Goal: Contribute content: Contribute content

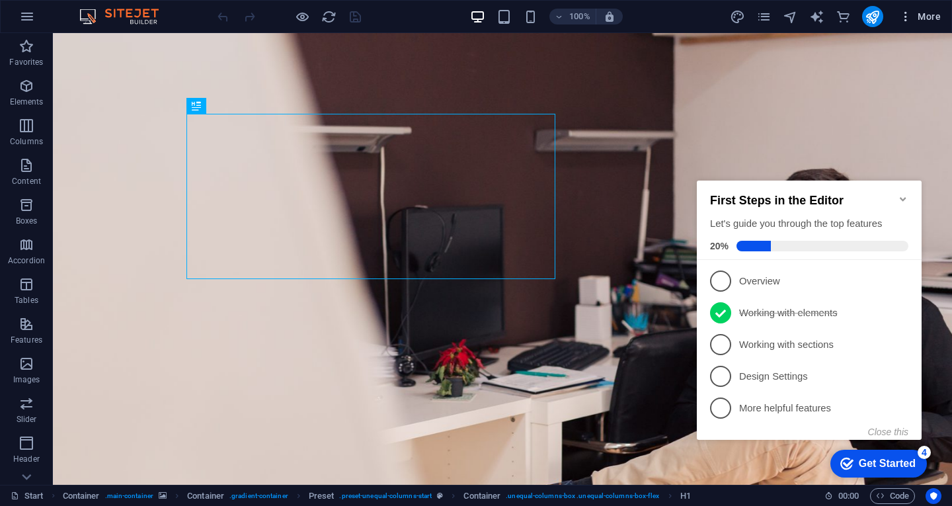
click at [914, 18] on span "More" at bounding box center [920, 16] width 42 height 13
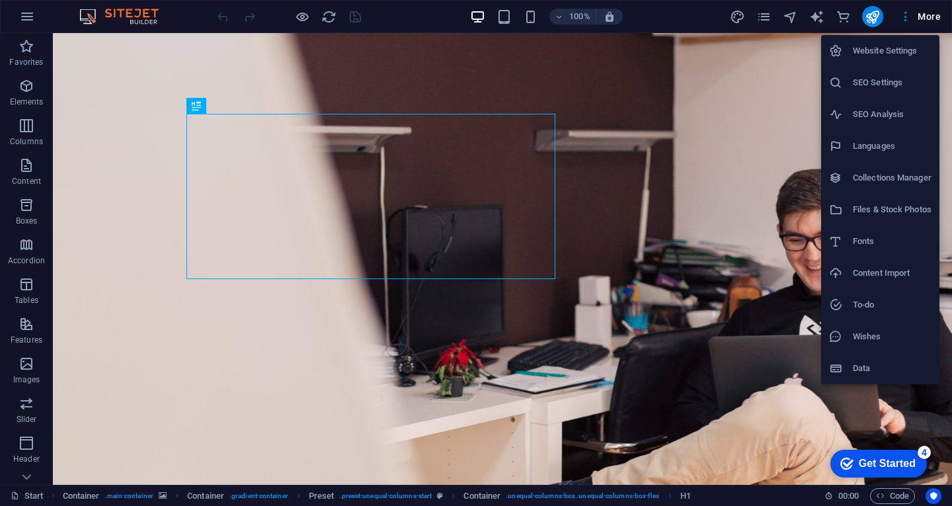
click html "checkmark Get Started 4 First Steps in the Editor Let's guide you through the t…"
click at [870, 179] on h6 "Collections Manager" at bounding box center [892, 178] width 79 height 16
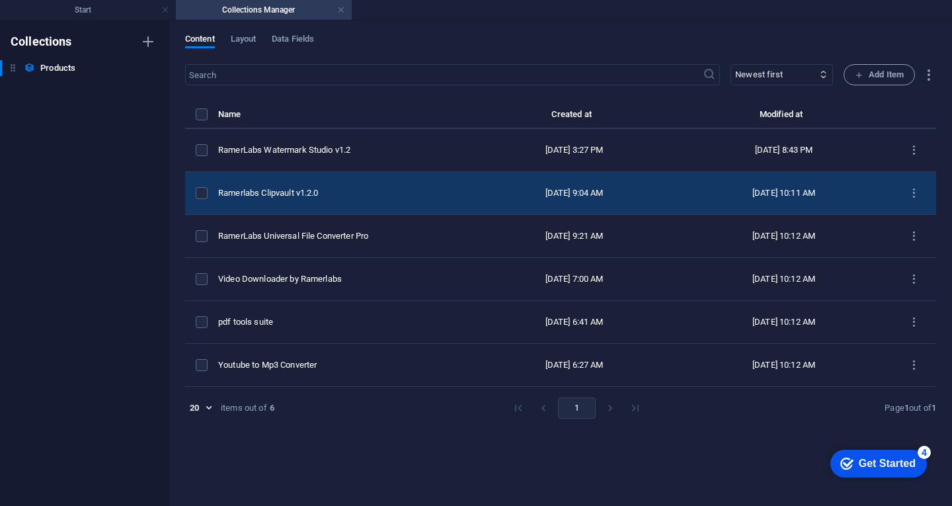
click at [346, 194] on div "Ramerlabs Clipvault v1.2.0" at bounding box center [340, 193] width 244 height 12
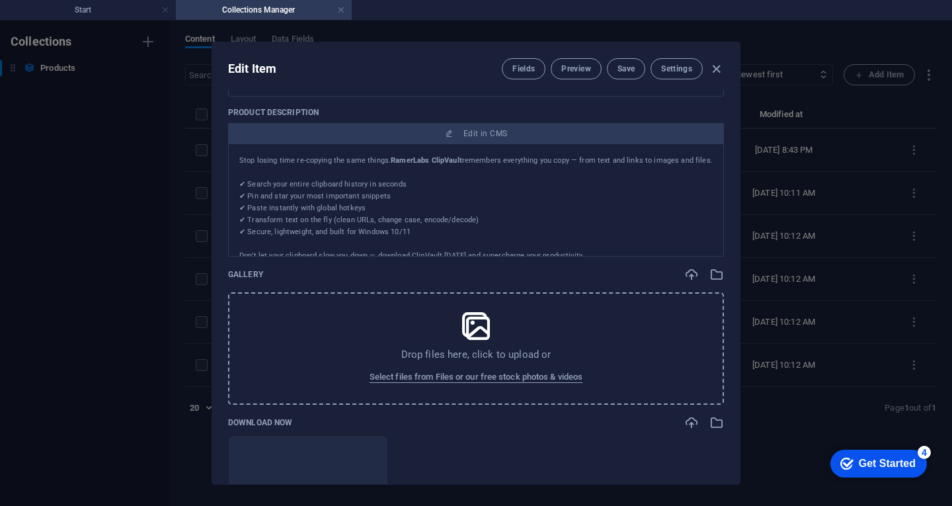
scroll to position [463, 0]
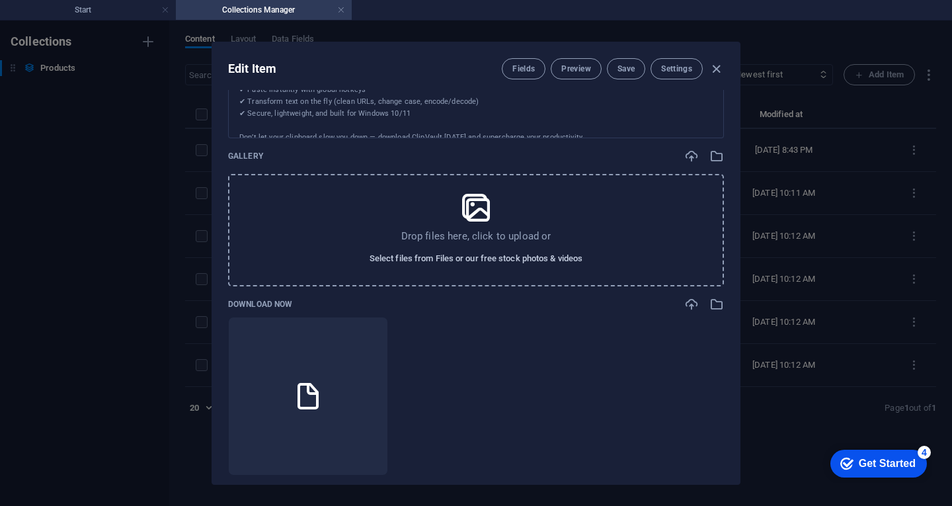
click at [474, 261] on span "Select files from Files or our free stock photos & videos" at bounding box center [476, 259] width 213 height 16
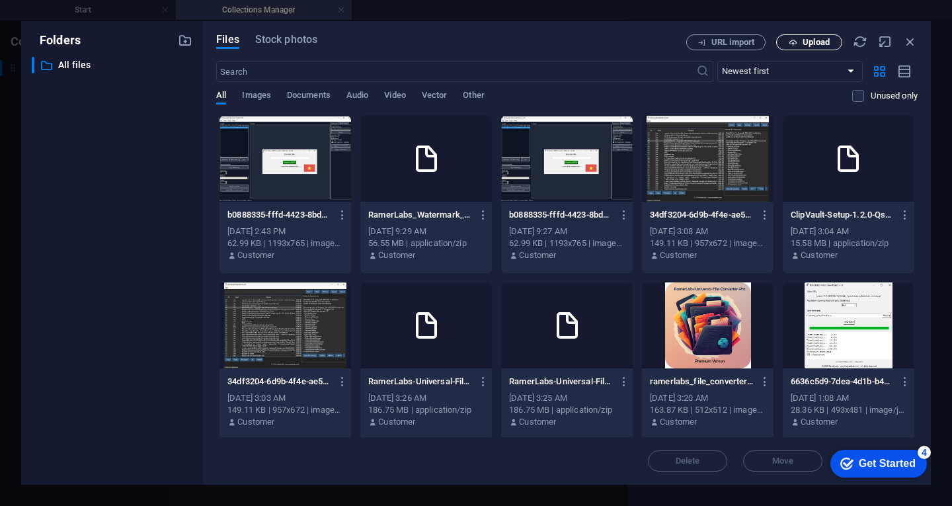
click at [807, 43] on span "Upload" at bounding box center [816, 42] width 27 height 8
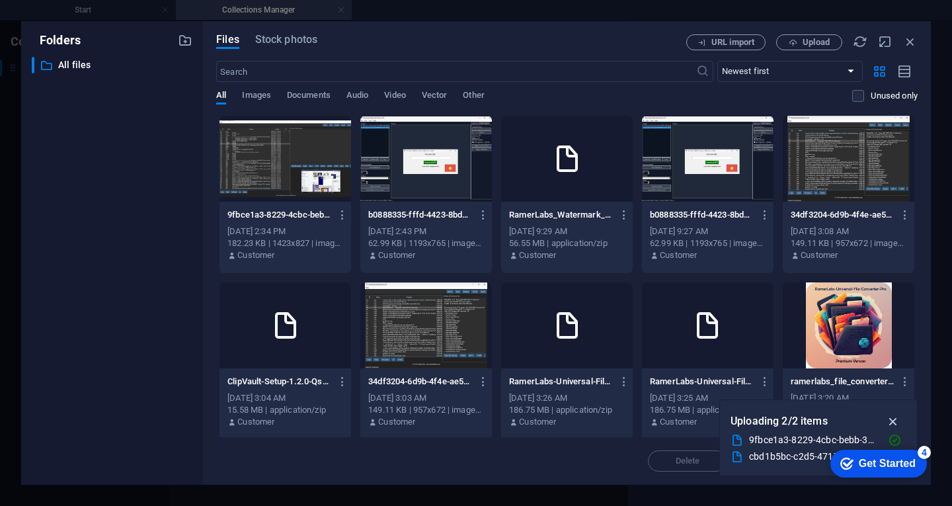
click at [896, 422] on icon "button" at bounding box center [893, 421] width 15 height 15
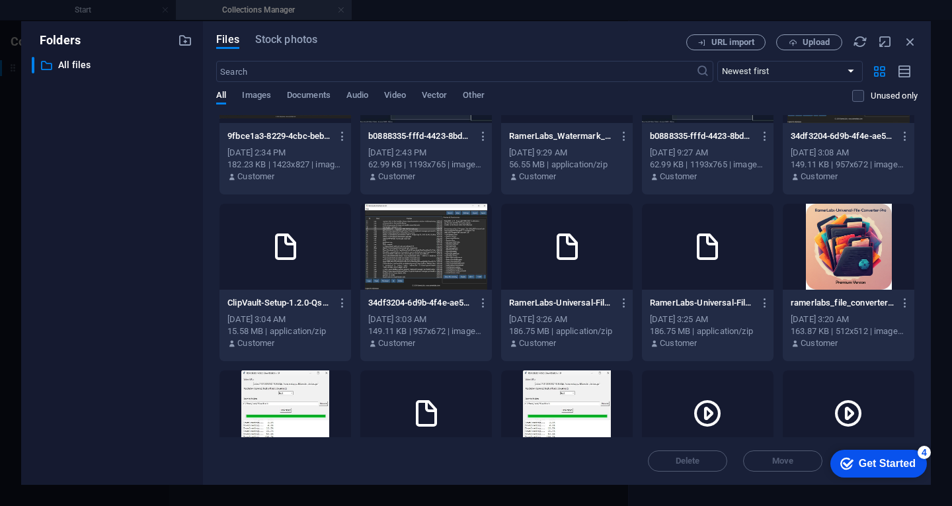
scroll to position [198, 0]
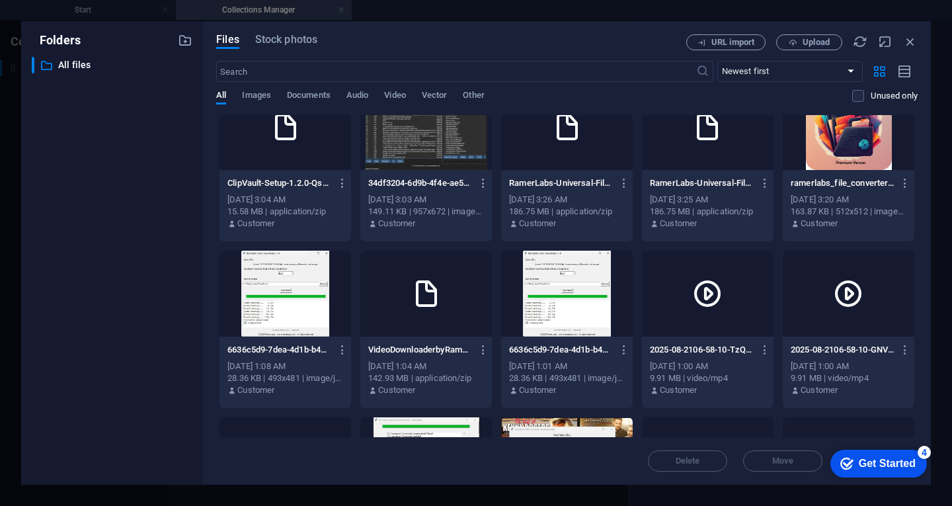
click at [922, 452] on div "4" at bounding box center [924, 452] width 13 height 13
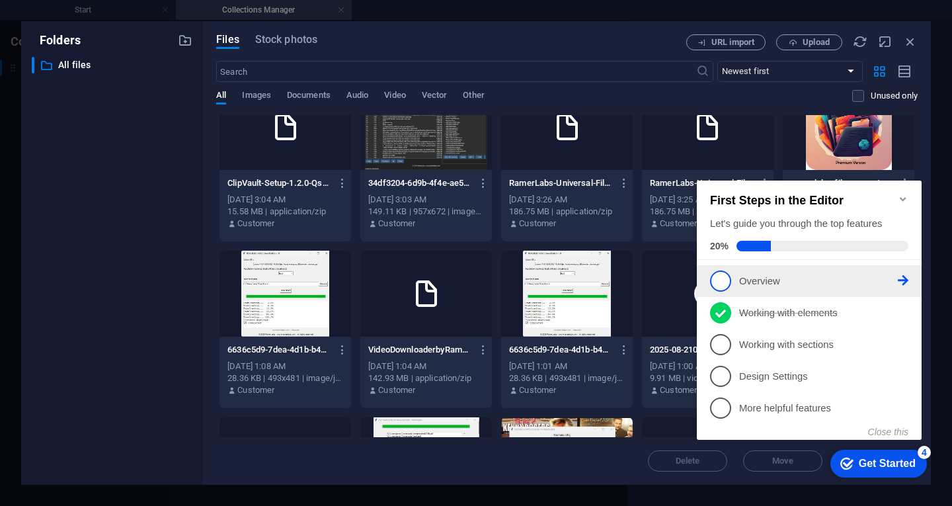
click at [727, 283] on span "1" at bounding box center [720, 280] width 21 height 21
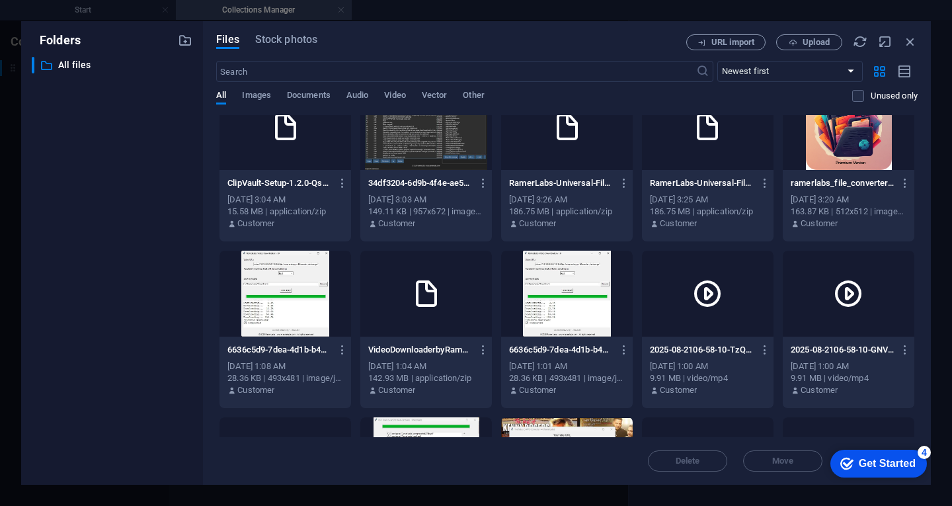
click at [879, 463] on div "Get Started" at bounding box center [887, 464] width 57 height 12
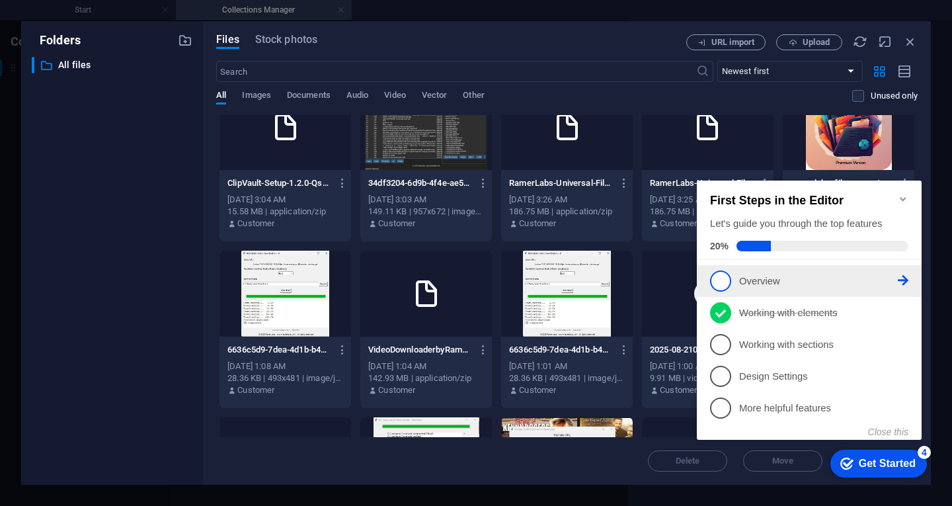
click at [785, 277] on p "Overview - incomplete" at bounding box center [818, 281] width 159 height 14
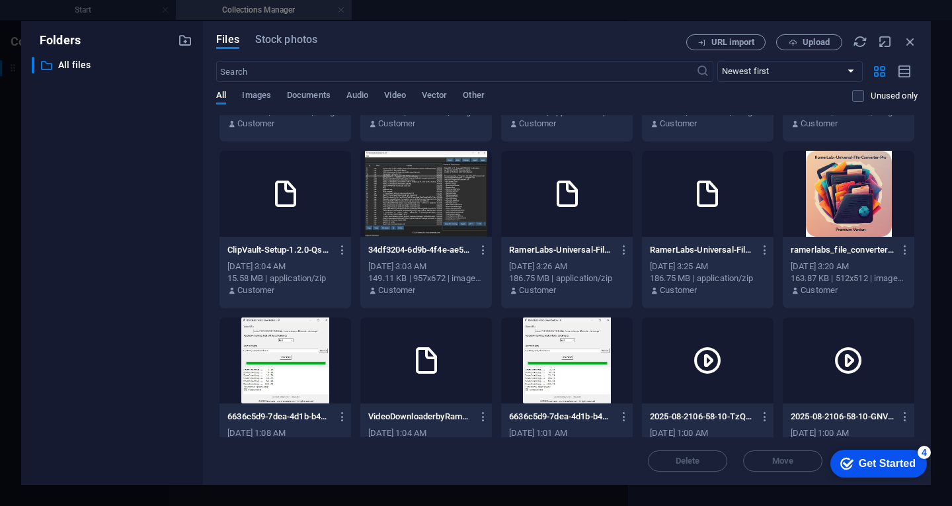
scroll to position [0, 0]
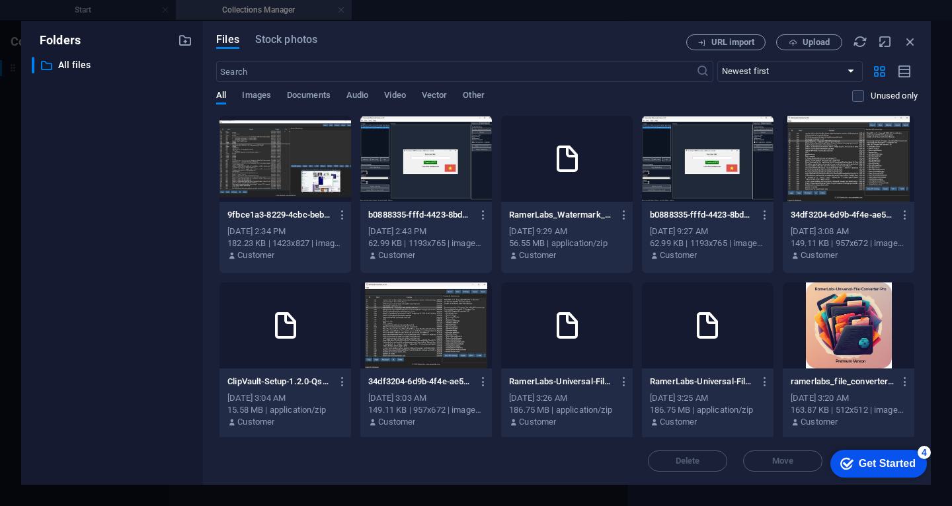
click at [304, 163] on div at bounding box center [286, 159] width 132 height 86
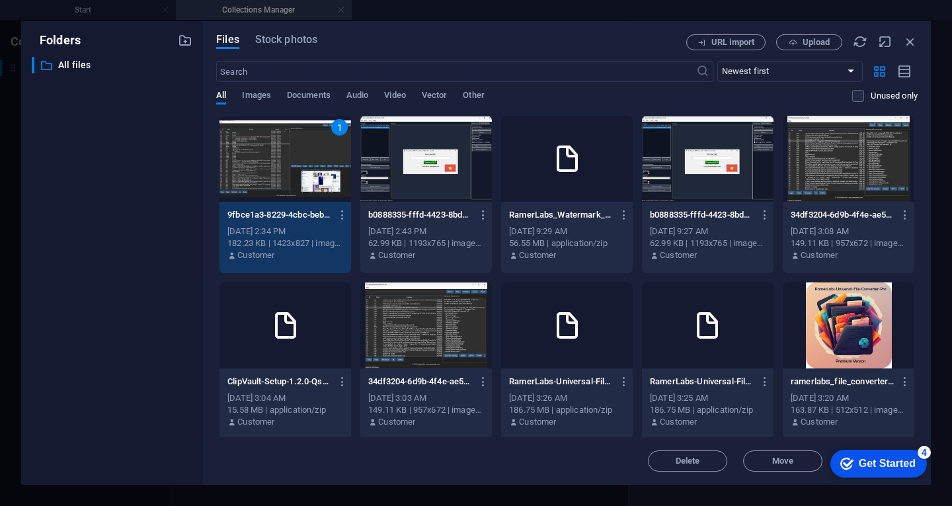
click at [418, 169] on div at bounding box center [426, 159] width 132 height 86
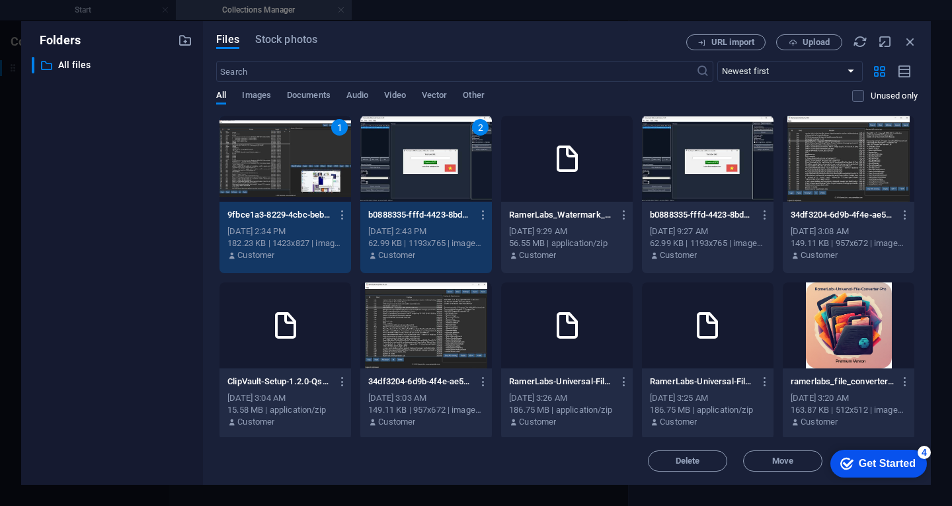
click at [419, 154] on div "2" at bounding box center [426, 159] width 132 height 86
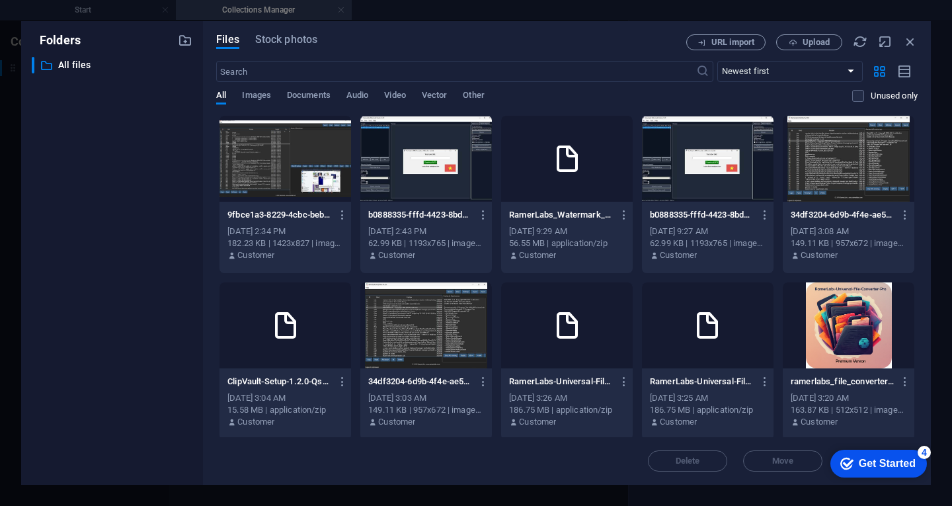
click at [419, 154] on div at bounding box center [426, 159] width 132 height 86
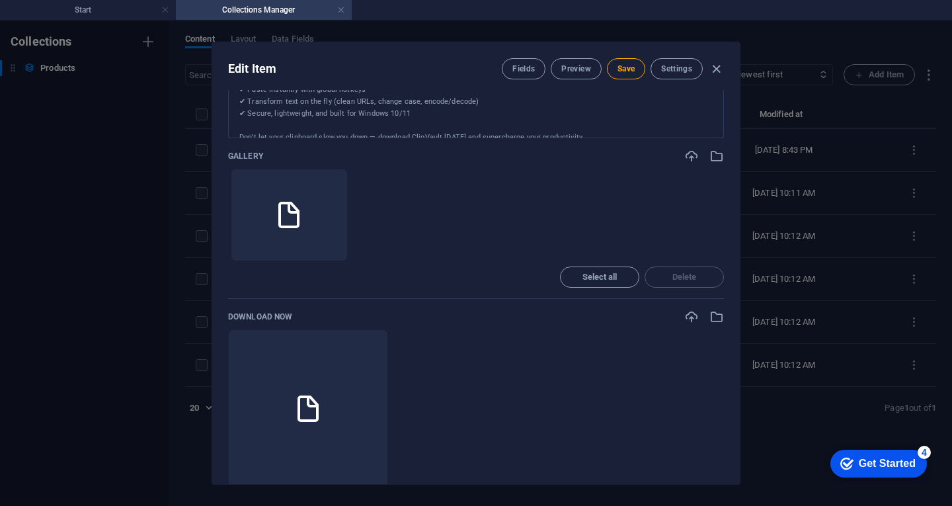
click at [561, 206] on ul "Drop files here to upload them instantly" at bounding box center [476, 215] width 496 height 93
click at [320, 224] on li at bounding box center [289, 215] width 117 height 93
click at [424, 210] on ul "1 Drop files here to upload them instantly" at bounding box center [476, 215] width 496 height 93
click at [402, 210] on ul "Drop files here to upload them instantly" at bounding box center [476, 215] width 496 height 93
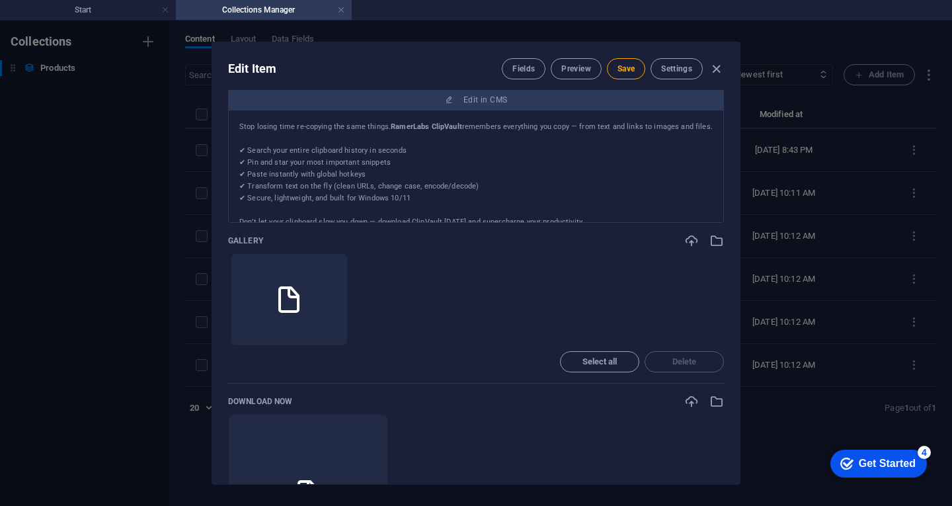
scroll to position [397, 0]
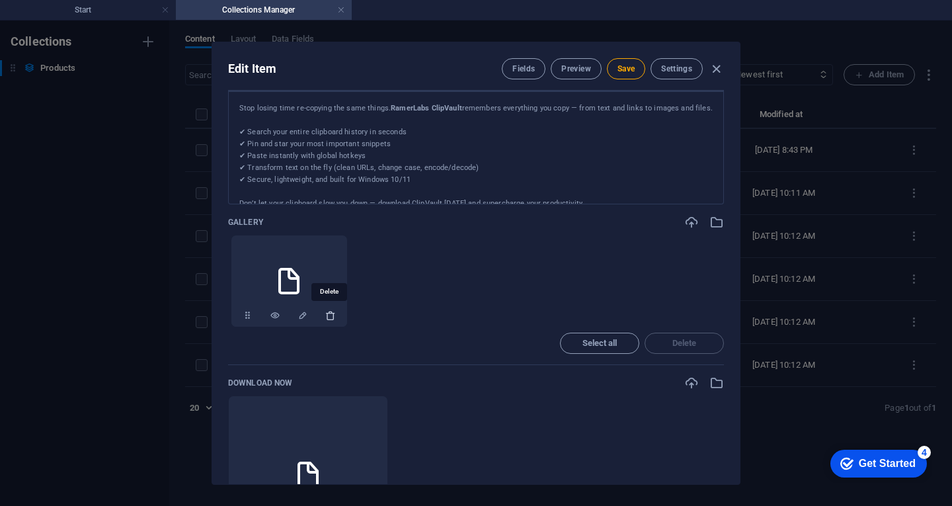
click at [326, 316] on icon "button" at bounding box center [330, 315] width 11 height 11
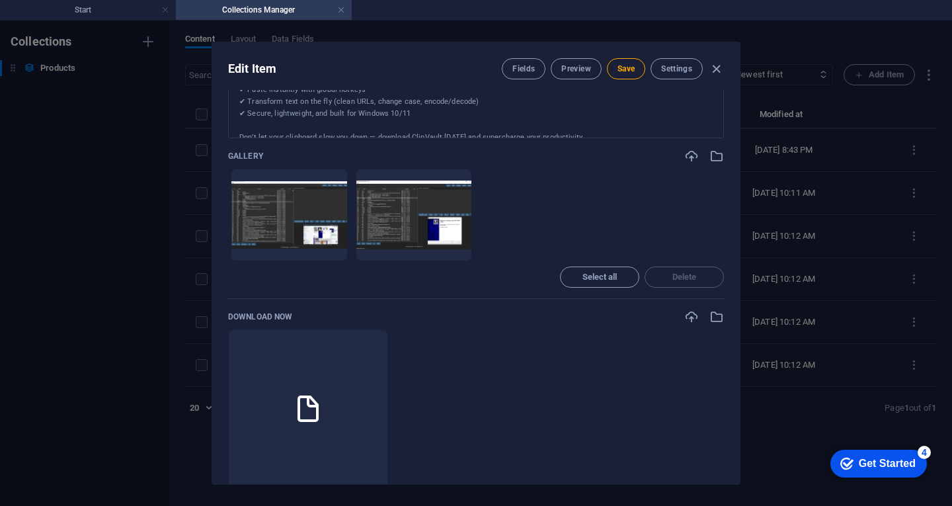
scroll to position [331, 0]
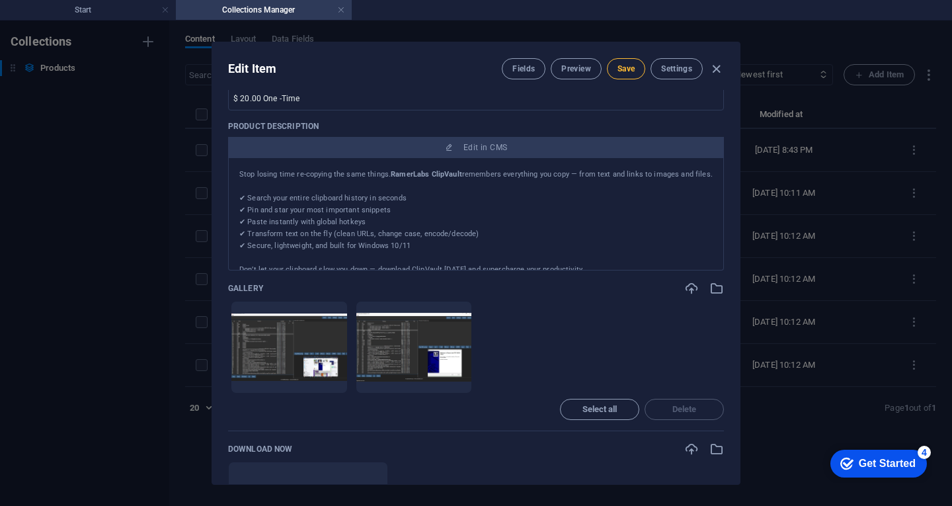
click at [626, 65] on span "Save" at bounding box center [626, 68] width 17 height 11
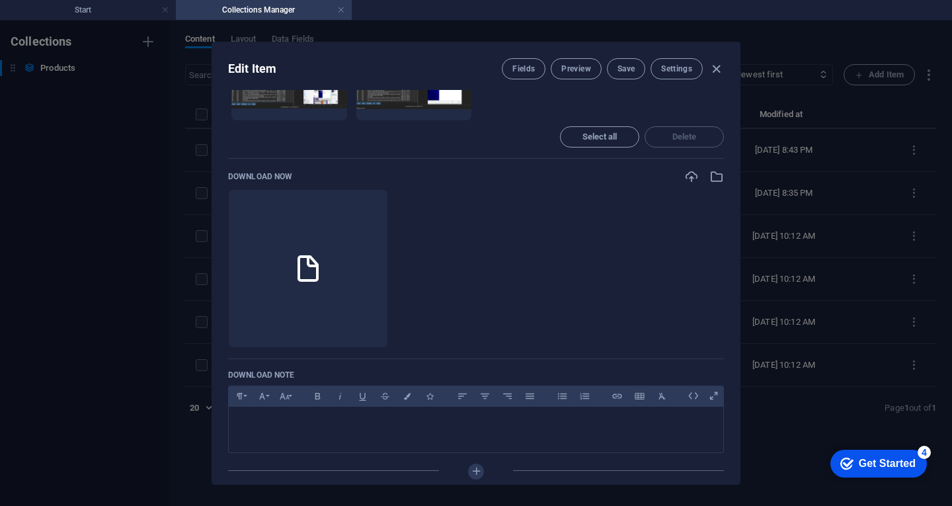
scroll to position [529, 0]
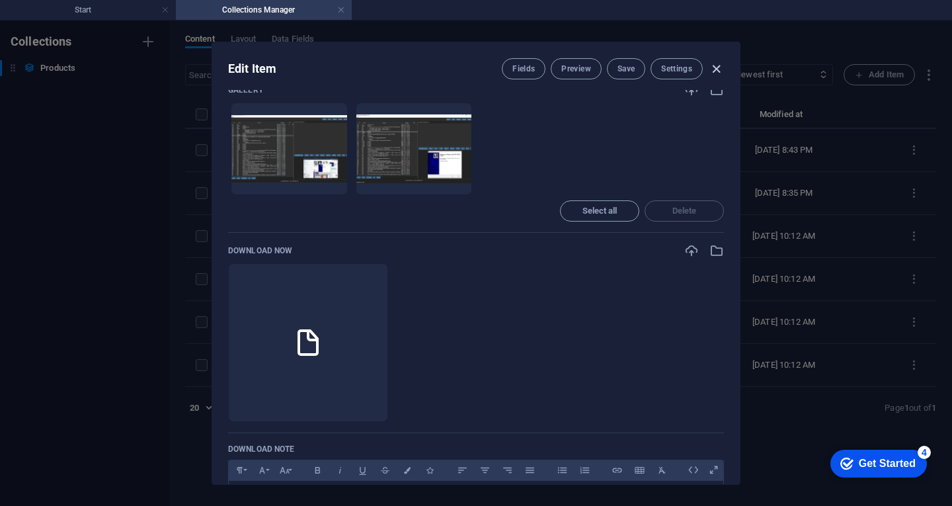
click at [716, 69] on icon "button" at bounding box center [716, 68] width 15 height 15
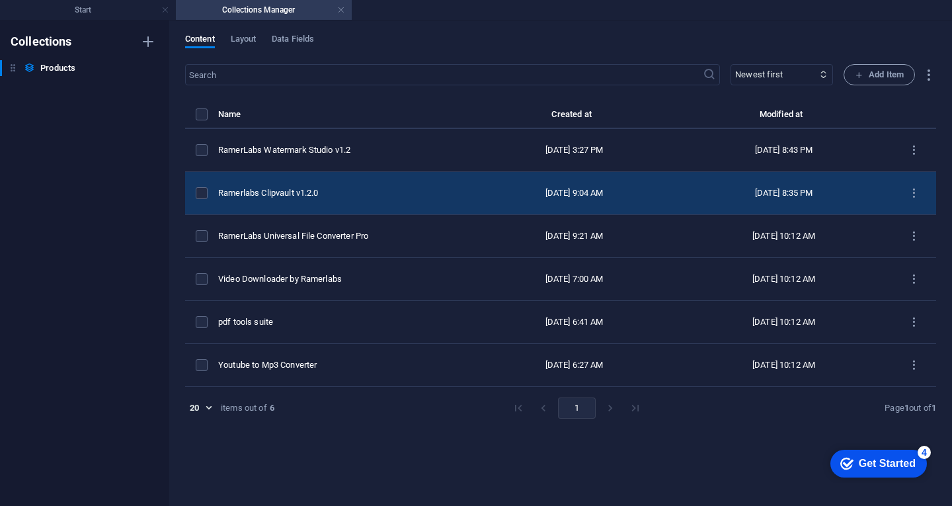
type input "ramerlabs-clipvault-v1-2-0"
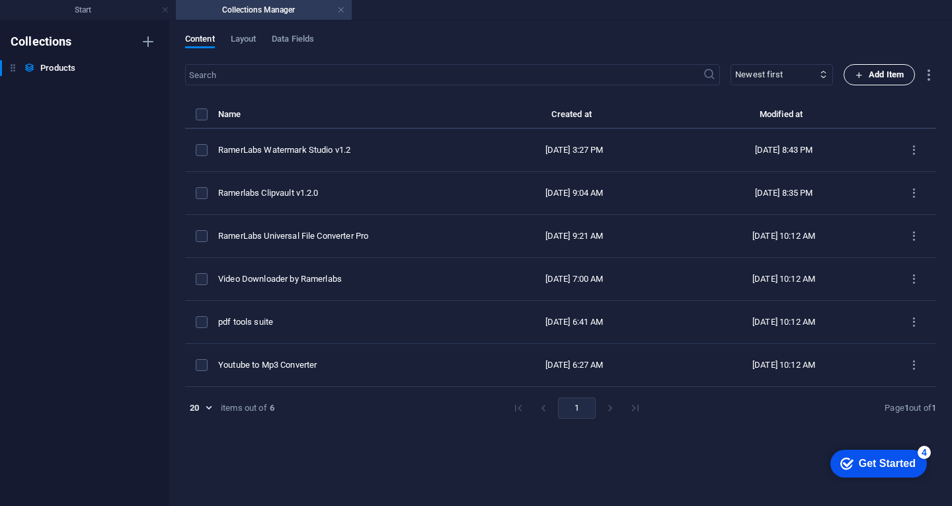
click at [881, 77] on span "Add Item" at bounding box center [879, 75] width 49 height 16
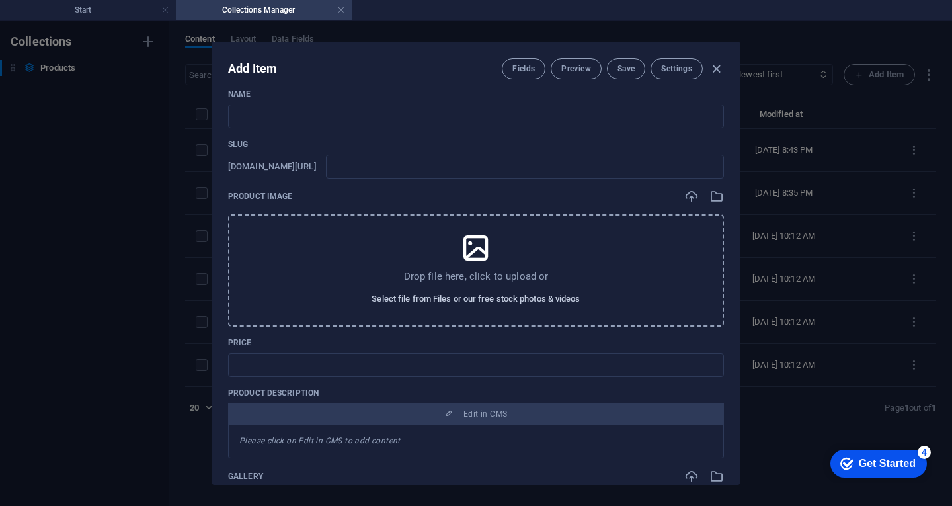
scroll to position [0, 0]
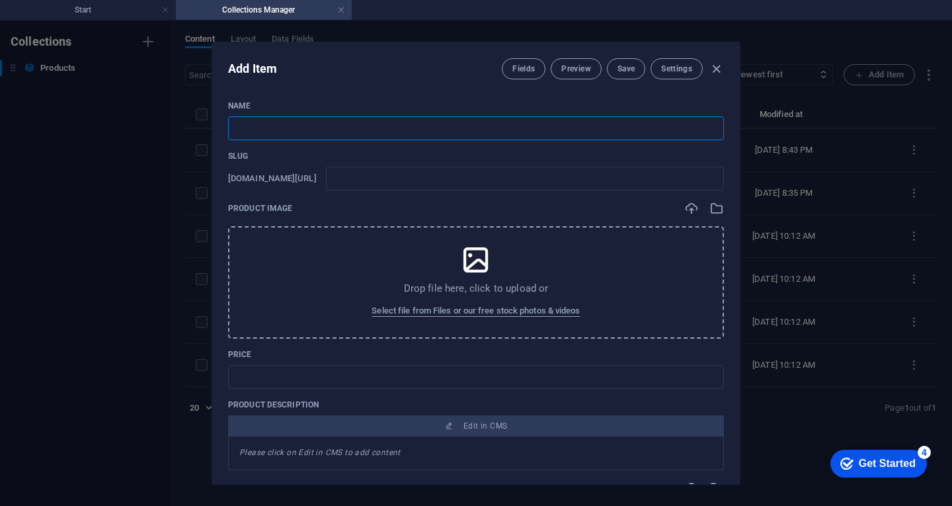
click at [309, 132] on input "text" at bounding box center [476, 128] width 496 height 24
paste input "RamerLabs PDF-DOCX Editor"
type input "RamerLabs PDF-DOCX Editor"
type input "ramerlabs-pdf-docx-editor"
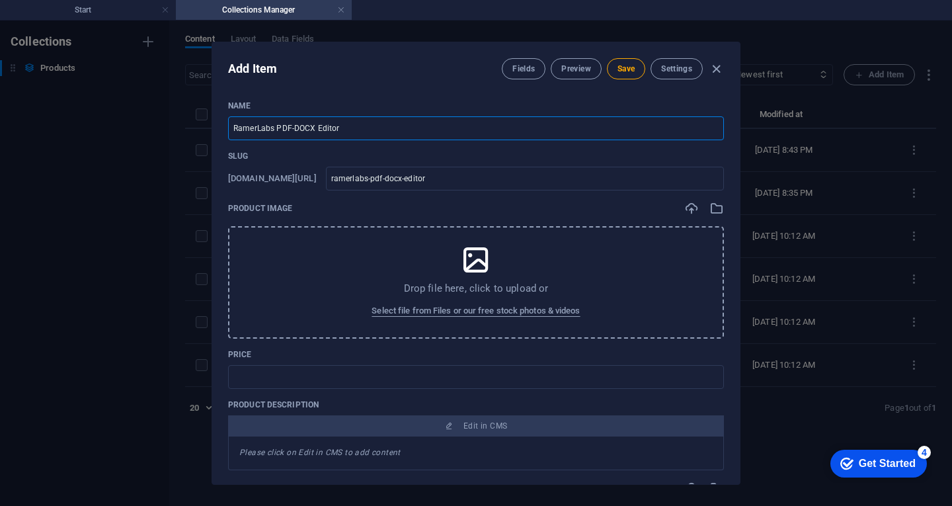
type input "RamerLabs PDF-DOCX Editor"
click at [477, 266] on icon at bounding box center [476, 259] width 33 height 33
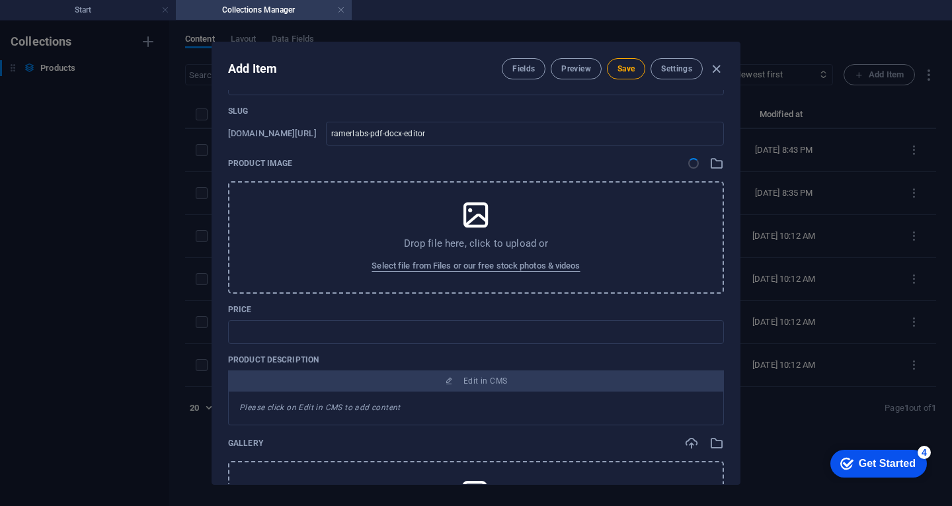
scroll to position [132, 0]
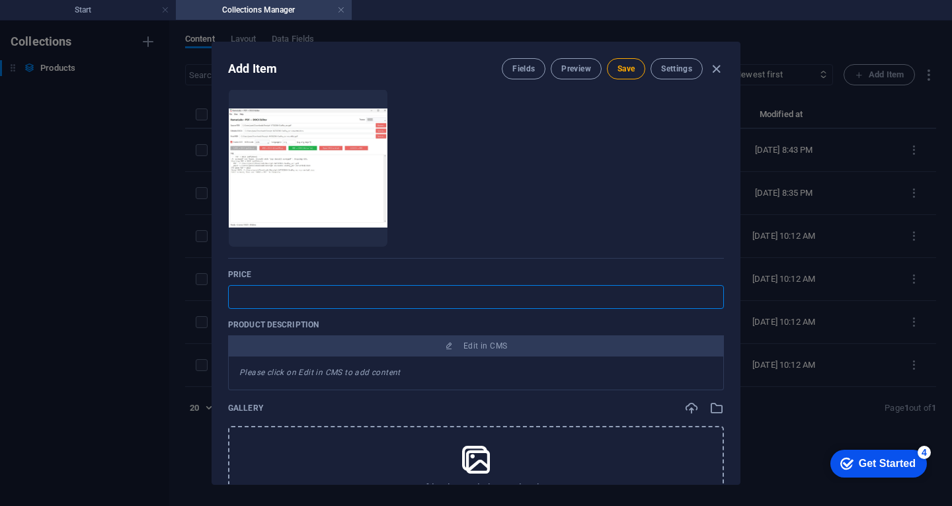
click at [280, 303] on input "text" at bounding box center [476, 297] width 496 height 24
click at [292, 299] on input "$ 20.00" at bounding box center [476, 297] width 496 height 24
type input "$ 20.00 One -Time"
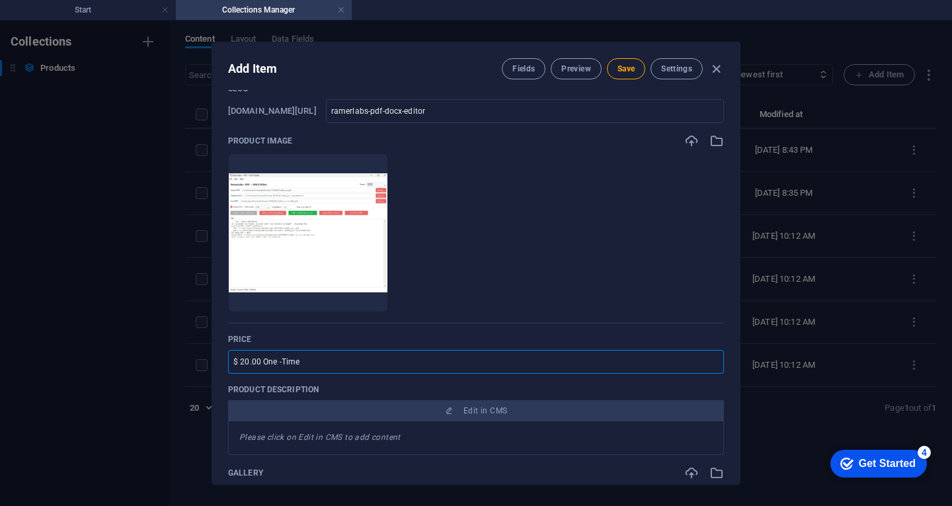
scroll to position [66, 0]
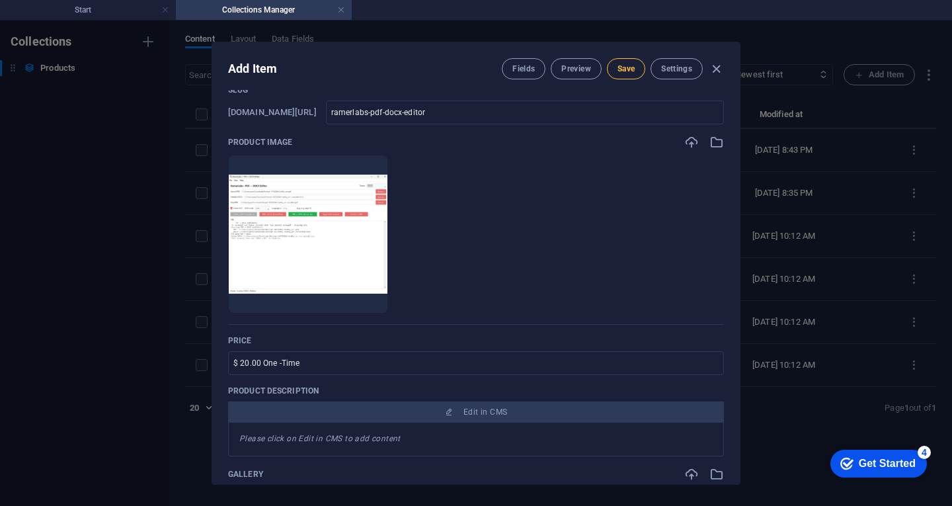
click at [624, 75] on button "Save" at bounding box center [626, 68] width 38 height 21
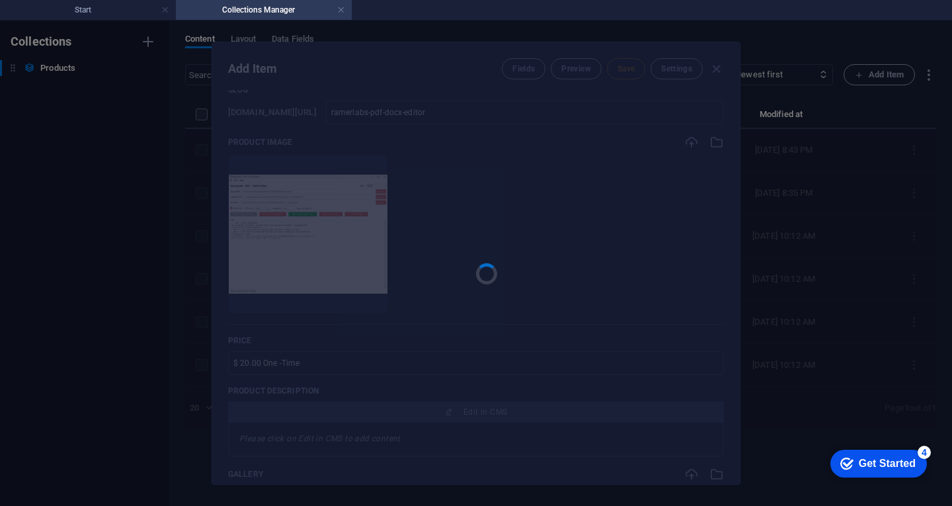
type input "ramerlabs-pdf-docx-editor"
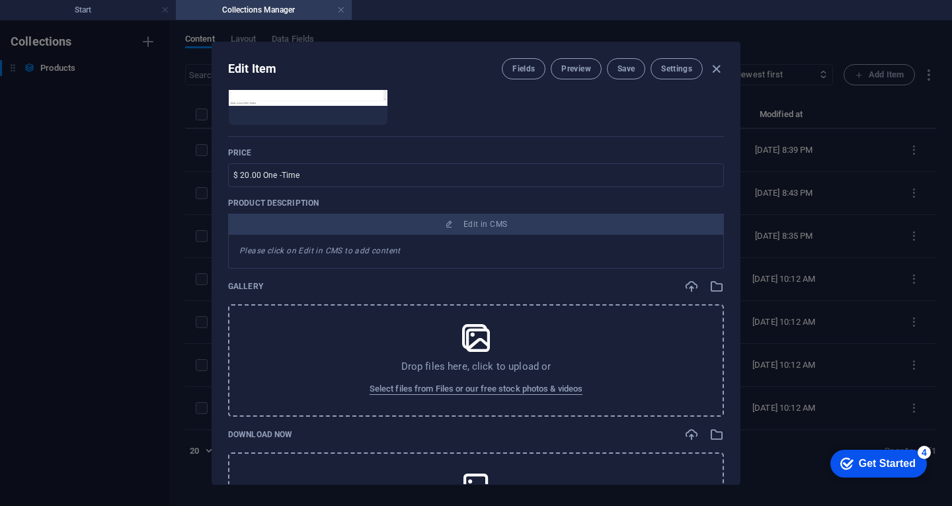
scroll to position [265, 0]
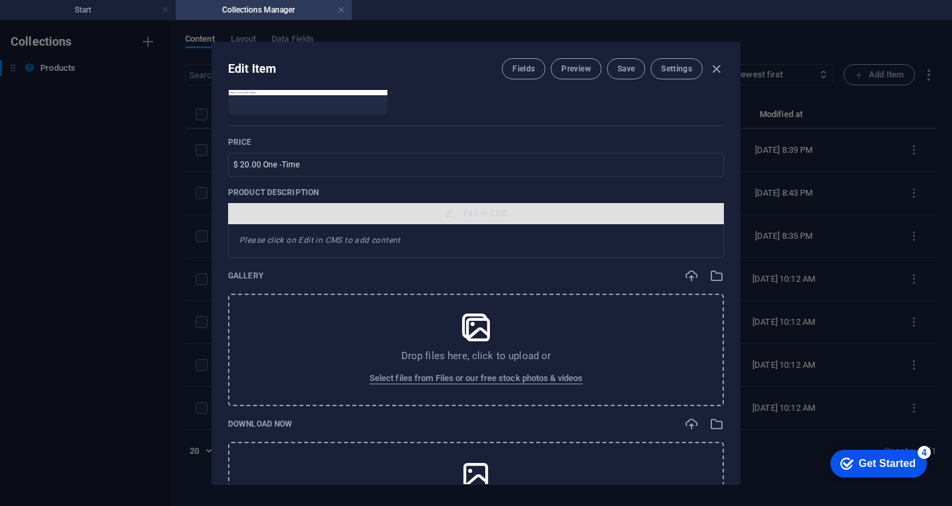
click at [485, 212] on span "Edit in CMS" at bounding box center [486, 213] width 44 height 11
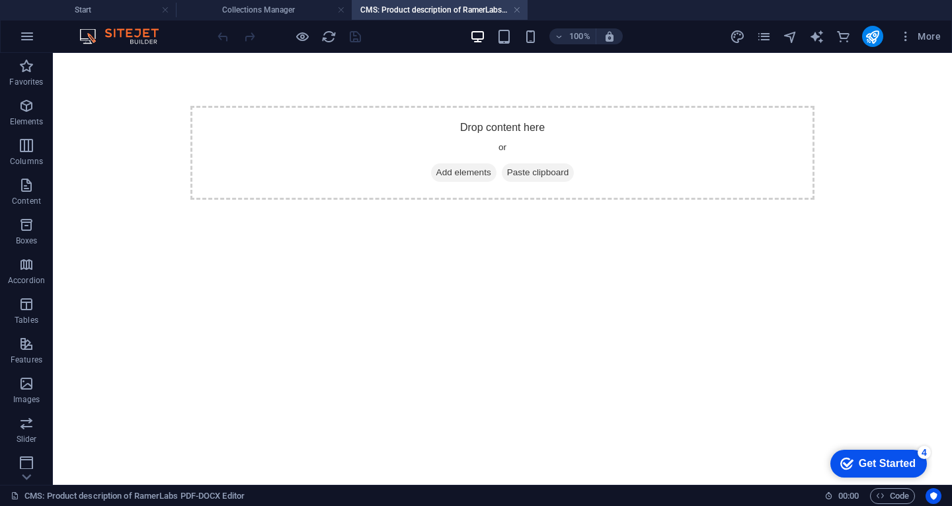
scroll to position [0, 0]
drag, startPoint x: 466, startPoint y: 173, endPoint x: 251, endPoint y: 193, distance: 215.8
click at [466, 173] on span "Add elements" at bounding box center [463, 172] width 65 height 19
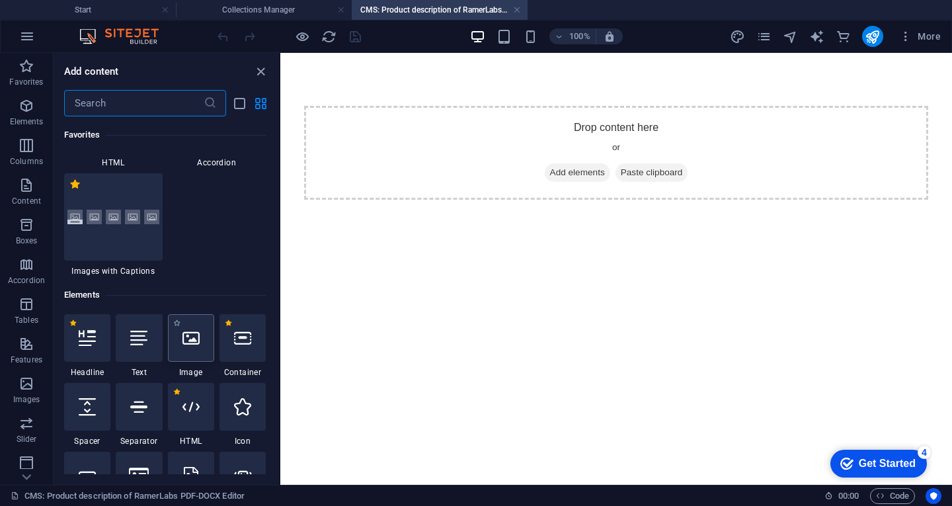
scroll to position [198, 0]
click at [139, 343] on icon at bounding box center [138, 337] width 17 height 17
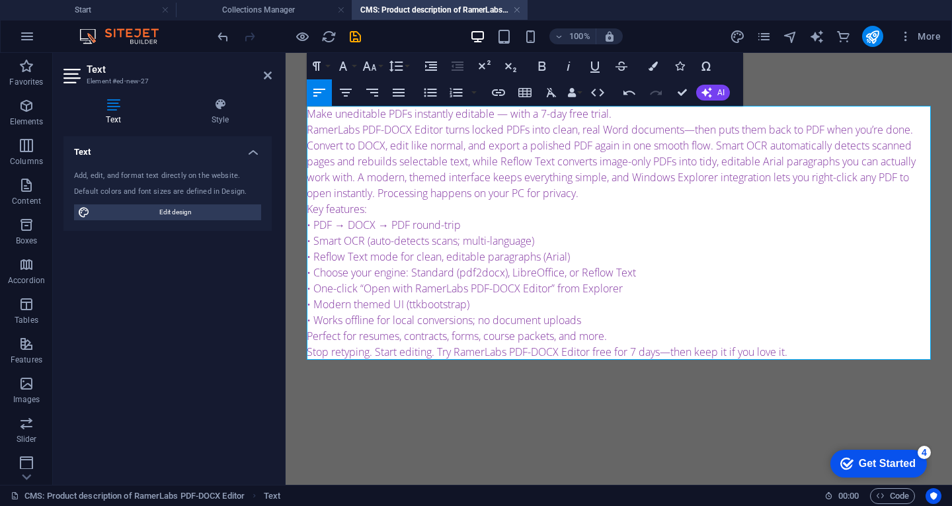
click at [602, 200] on p "RamerLabs PDF-DOCX Editor turns locked PDFs into clean, real Word documents—the…" at bounding box center [619, 161] width 624 height 79
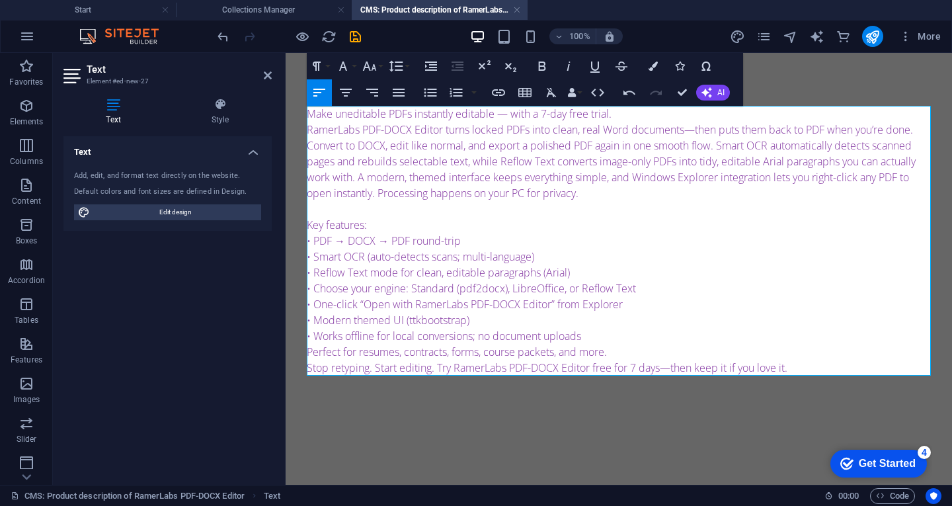
click at [387, 227] on p "Key features: • PDF → DOCX → PDF round-trip • Smart OCR (auto-detects scans; mu…" at bounding box center [619, 280] width 624 height 127
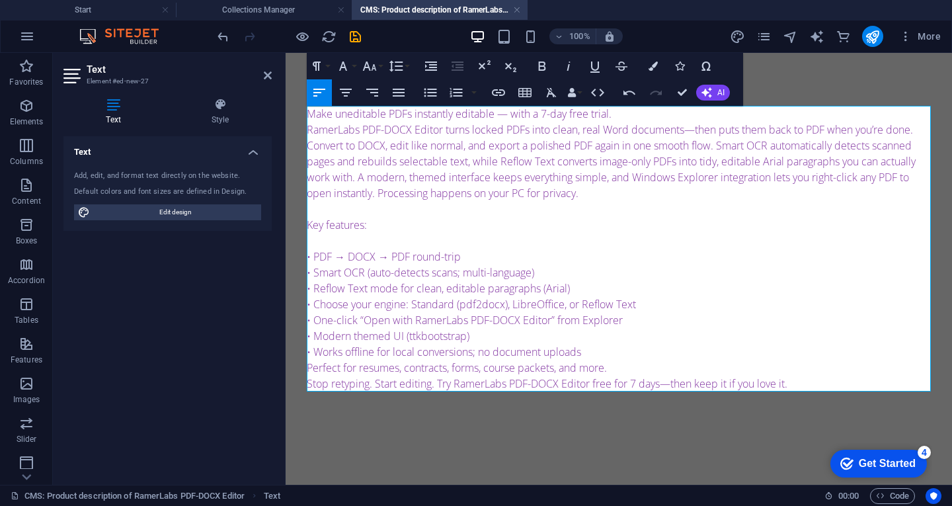
click at [617, 354] on p "• PDF → DOCX → PDF round-trip • Smart OCR (auto-detects scans; multi-language) …" at bounding box center [619, 296] width 624 height 127
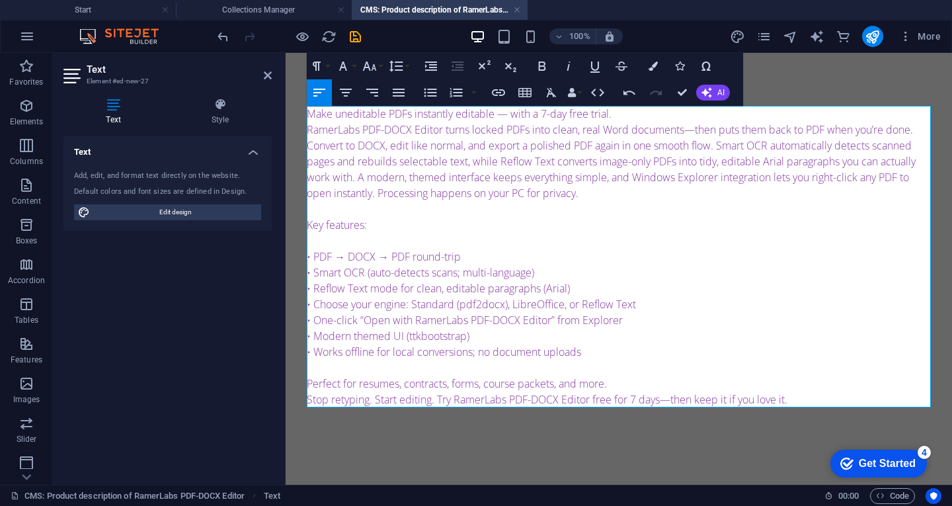
click at [625, 387] on p "Perfect for resumes, contracts, forms, course packets, and more." at bounding box center [619, 384] width 624 height 16
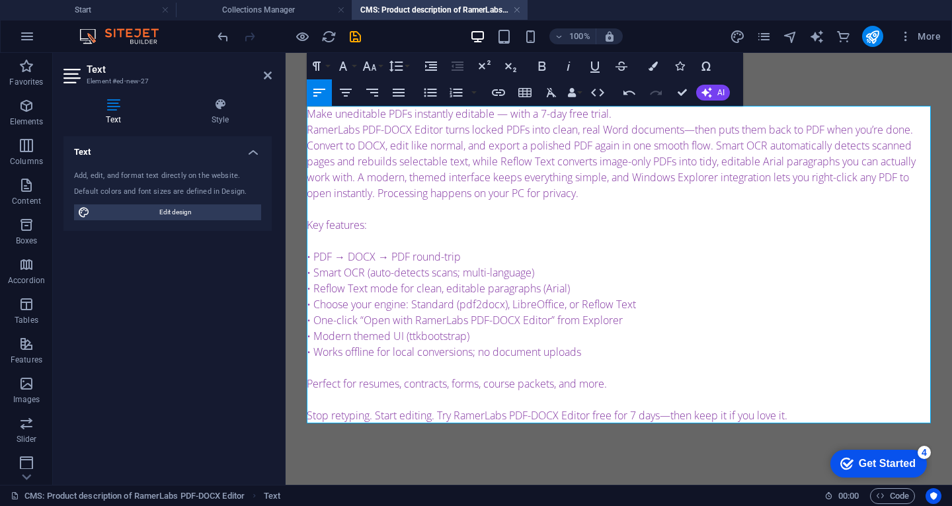
click at [620, 112] on p "Make uneditable PDFs instantly editable — with a 7-day free trial." at bounding box center [619, 114] width 624 height 16
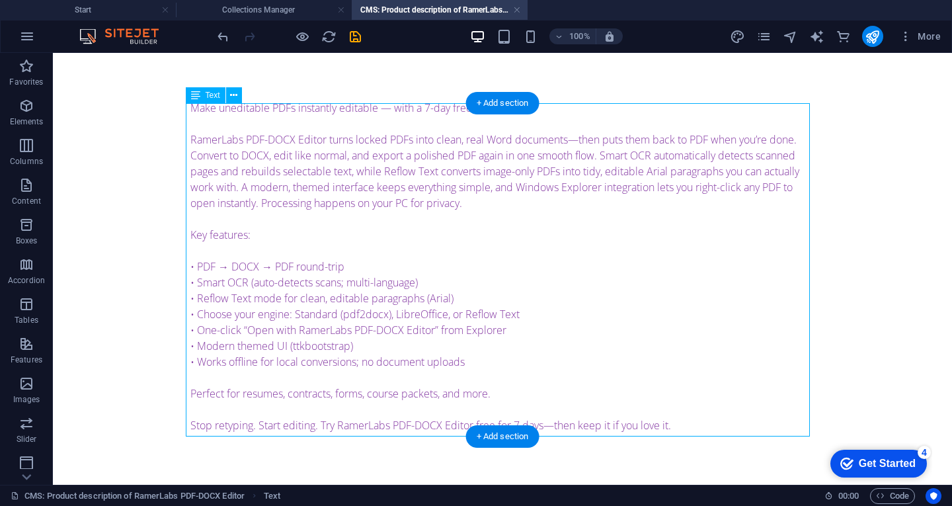
scroll to position [7, 0]
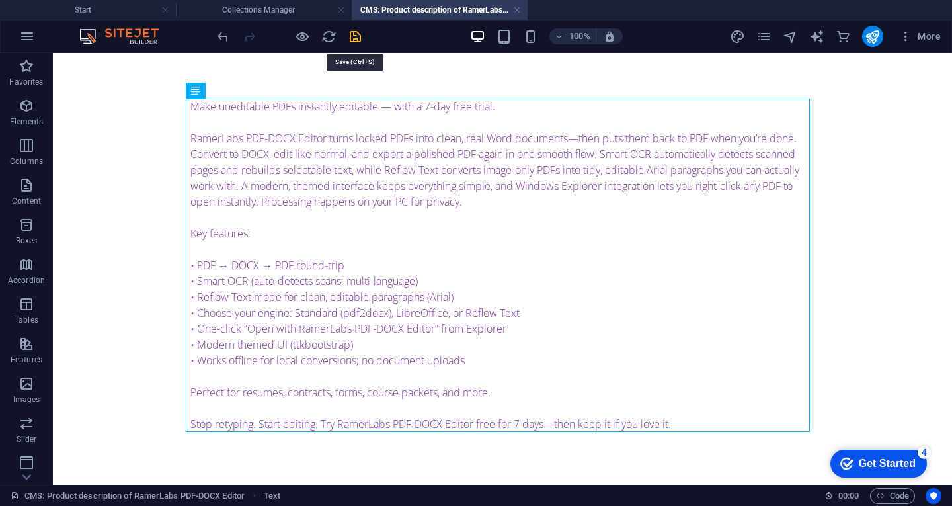
click at [354, 37] on icon "save" at bounding box center [355, 36] width 15 height 15
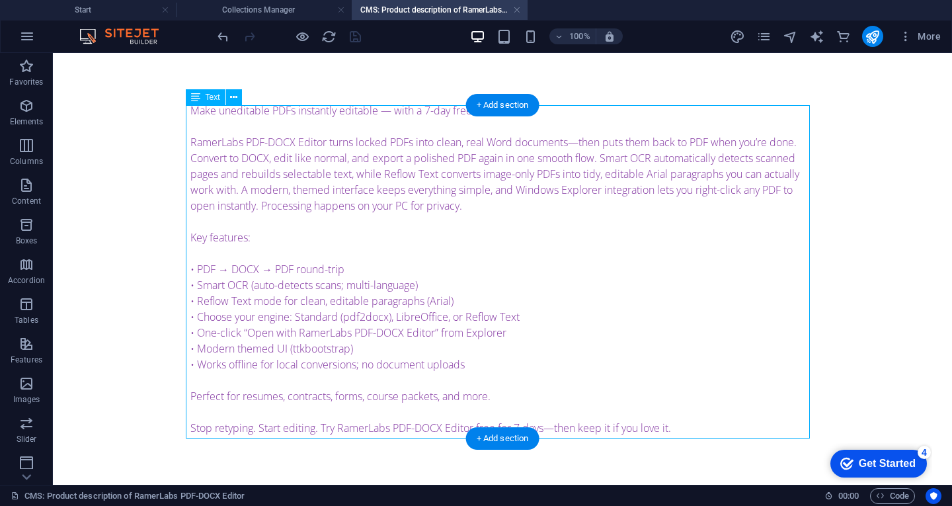
scroll to position [0, 0]
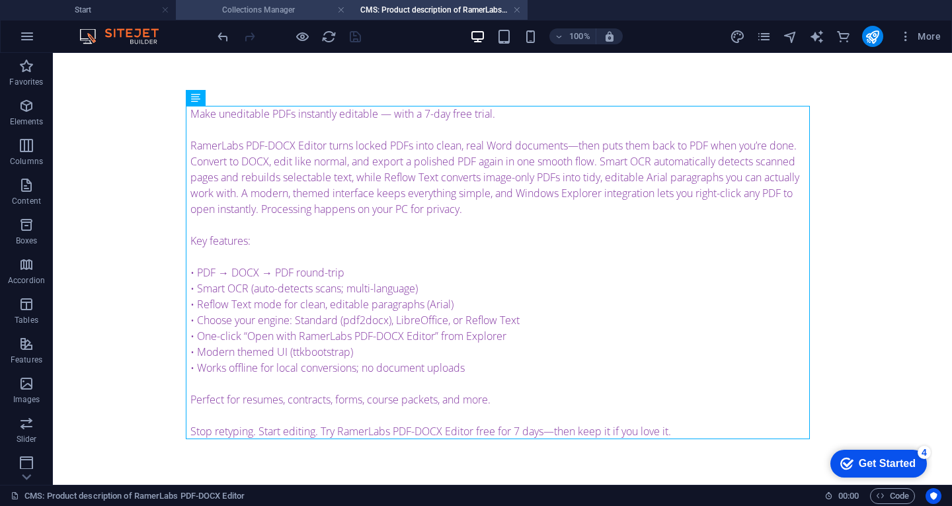
click at [253, 11] on h4 "Collections Manager" at bounding box center [264, 10] width 176 height 15
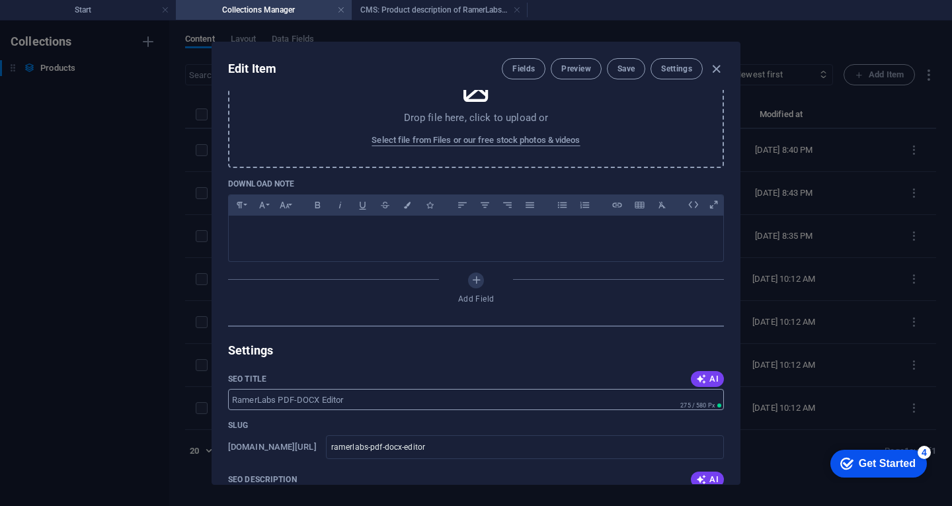
scroll to position [794, 0]
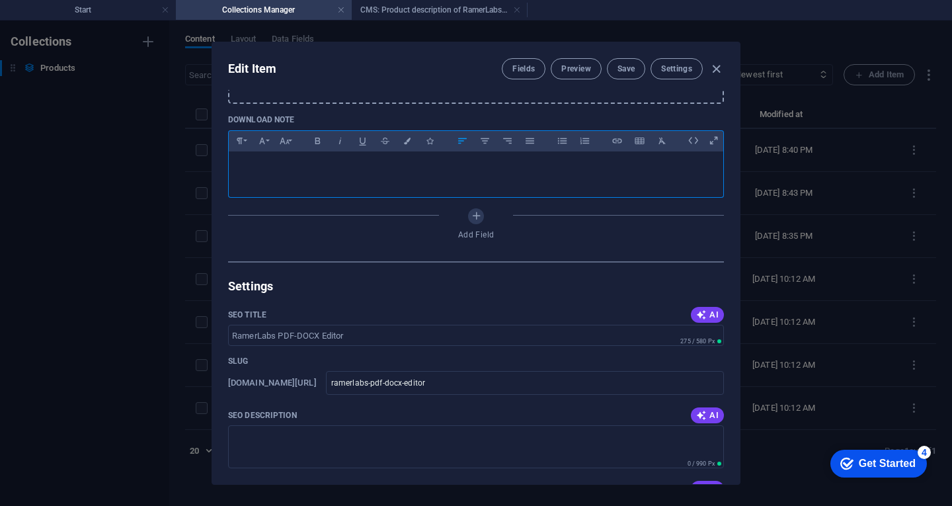
click at [307, 175] on p at bounding box center [475, 168] width 473 height 13
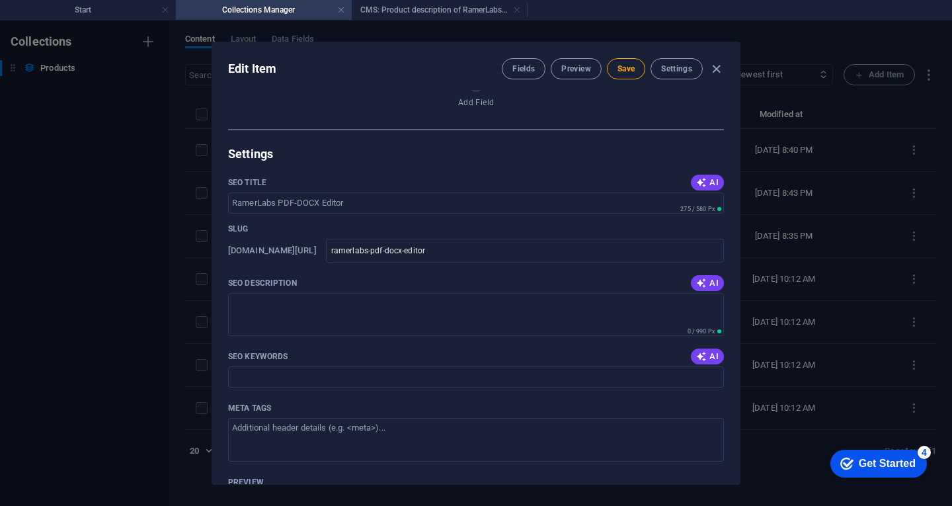
scroll to position [1013, 0]
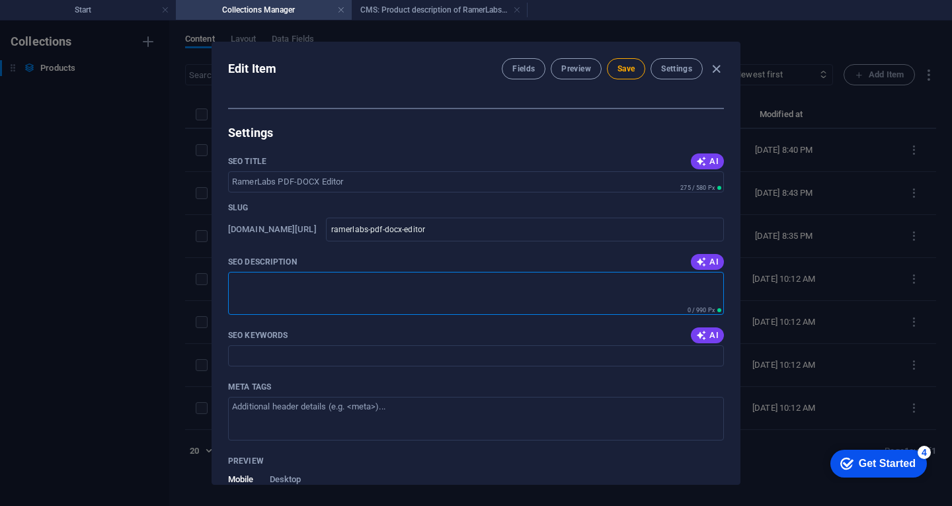
click at [329, 295] on textarea "SEO Description" at bounding box center [476, 293] width 496 height 43
paste textarea "RamerLabs PDF-DOCX Editor converts PDFs to editable Word, then back to PDF with…"
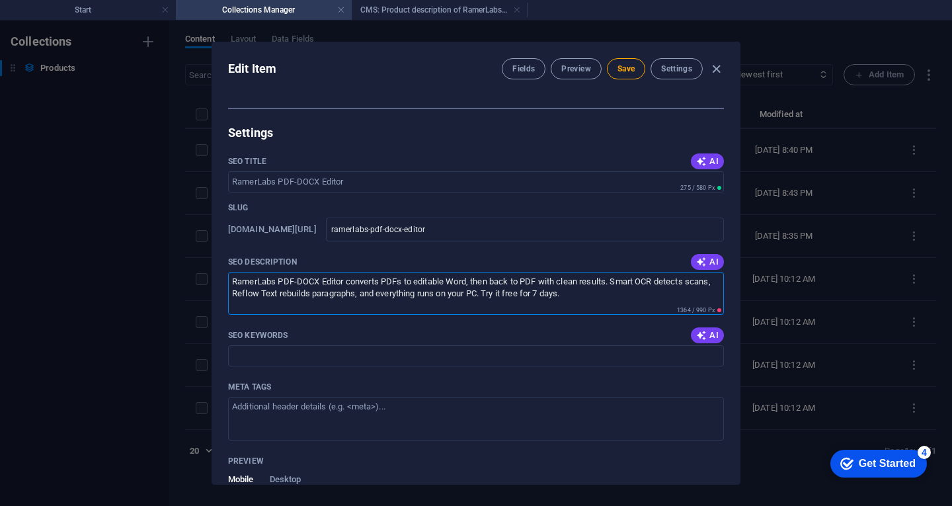
type textarea "RamerLabs PDF-DOCX Editor converts PDFs to editable Word, then back to PDF with…"
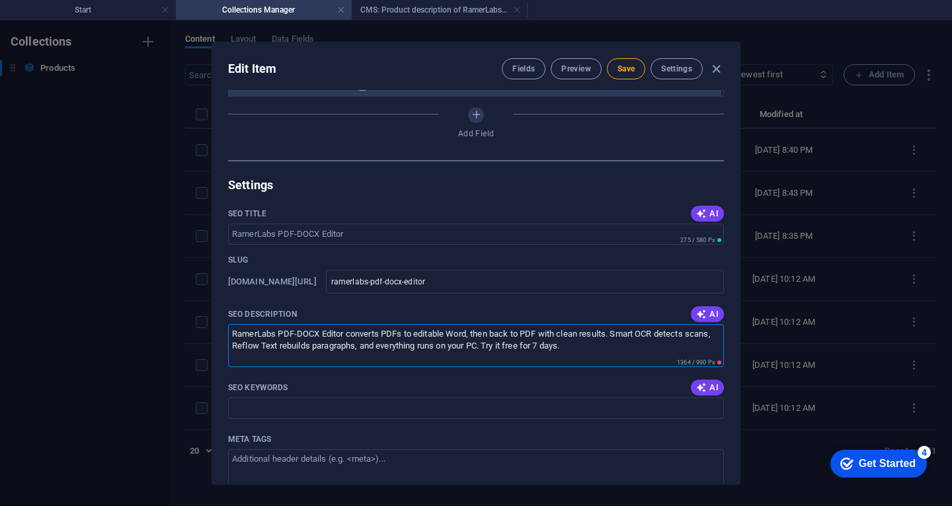
scroll to position [1065, 0]
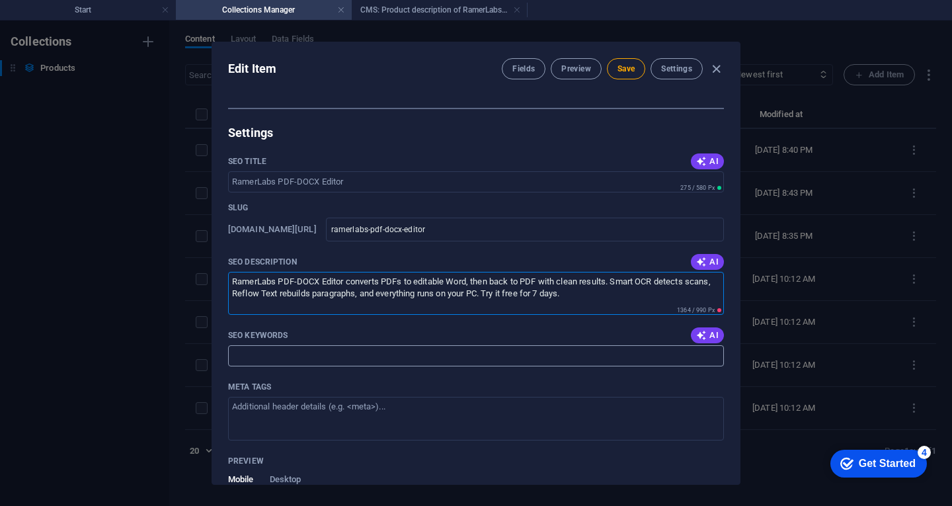
drag, startPoint x: 280, startPoint y: 360, endPoint x: 289, endPoint y: 362, distance: 8.8
click at [280, 360] on input "SEO Keywords" at bounding box center [476, 355] width 496 height 21
paste input "pdf to word converter, pdf to docx, edit pdf text, editable pdf, scanned pdf to…"
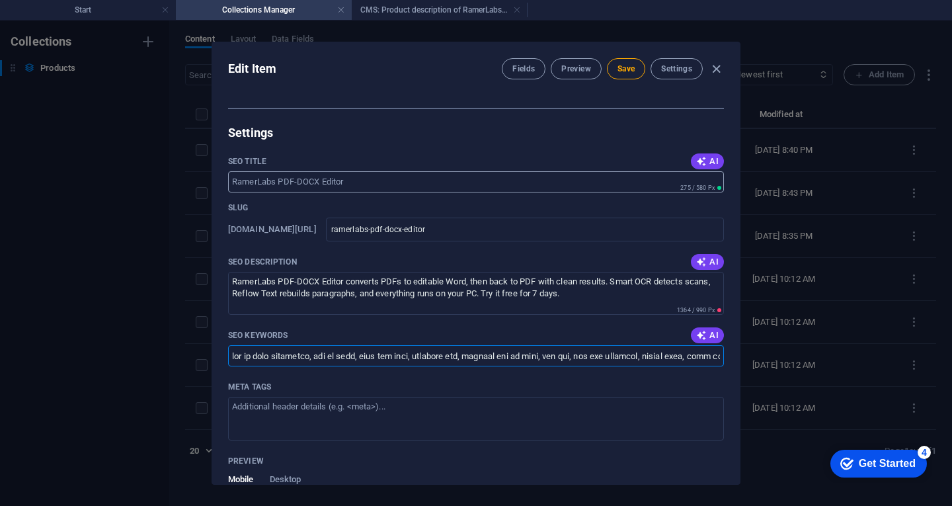
scroll to position [0, 3490]
type input "pdf to word converter, pdf to docx, edit pdf text, editable pdf, scanned pdf to…"
click at [280, 417] on textarea "Meta tags ​" at bounding box center [476, 418] width 496 height 43
paste textarea "<meta name="keywords" content="PDF to Word, PDF to DOCX, edit PDF text, editabl…"
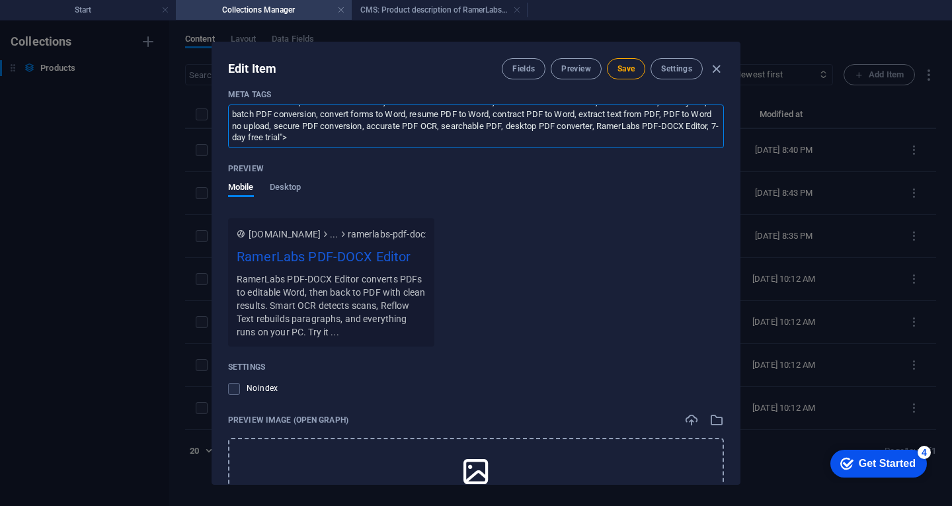
scroll to position [1462, 0]
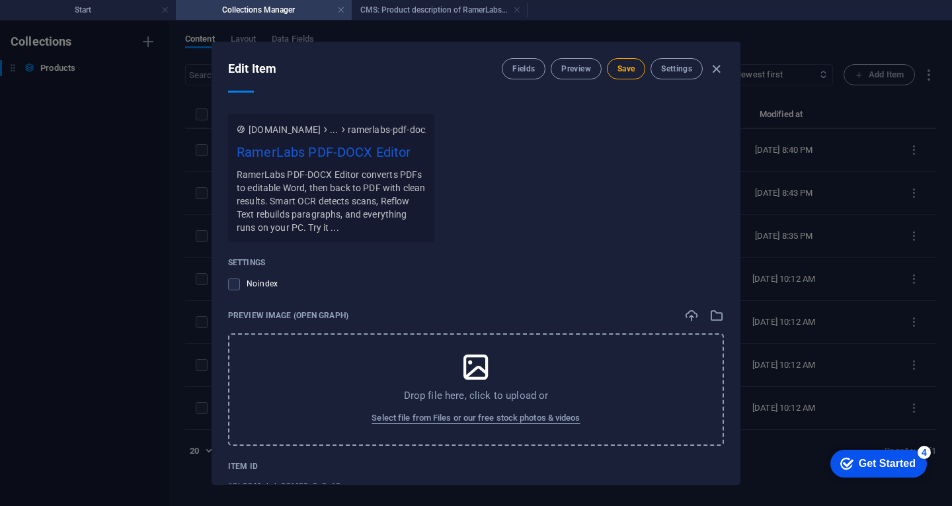
type textarea "<meta name="keywords" content="PDF to Word, PDF to DOCX, edit PDF text, editabl…"
click at [473, 369] on icon at bounding box center [476, 366] width 33 height 33
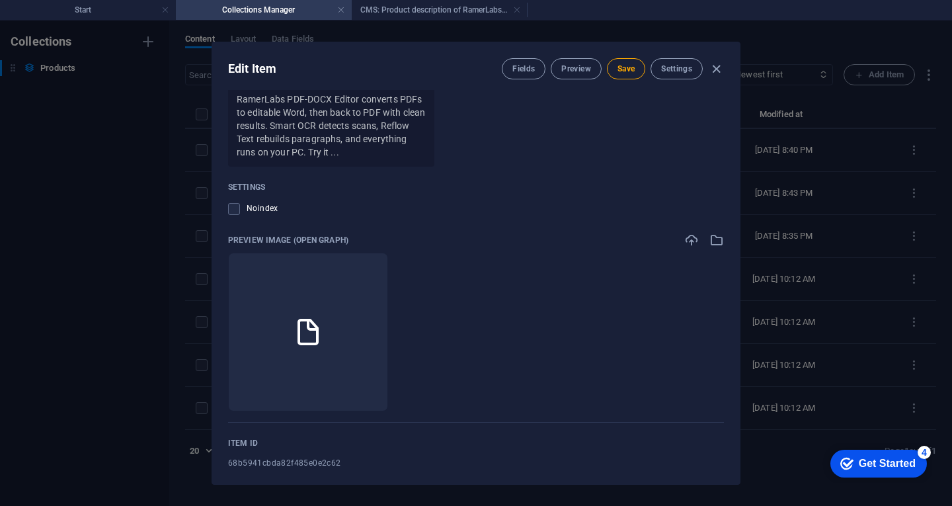
scroll to position [1553, 0]
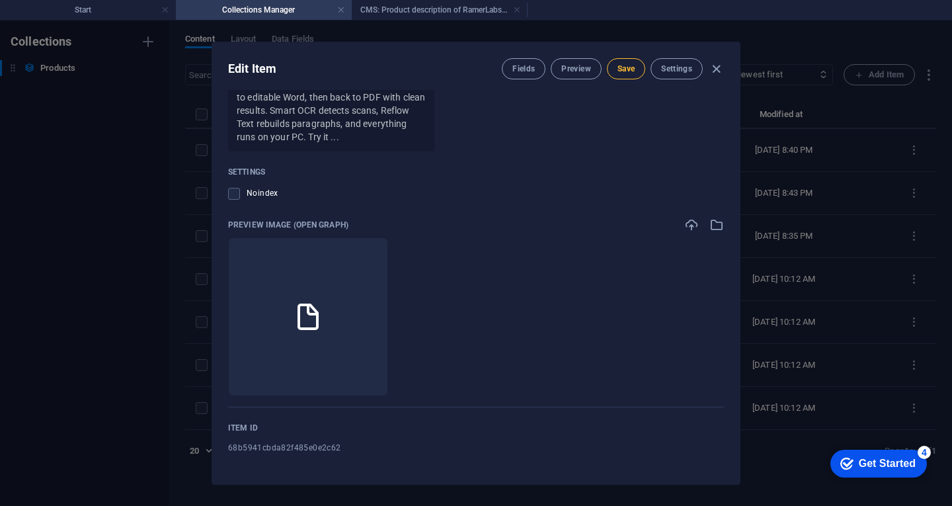
click at [625, 72] on span "Save" at bounding box center [626, 68] width 17 height 11
click at [101, 8] on h4 "Start" at bounding box center [88, 10] width 176 height 15
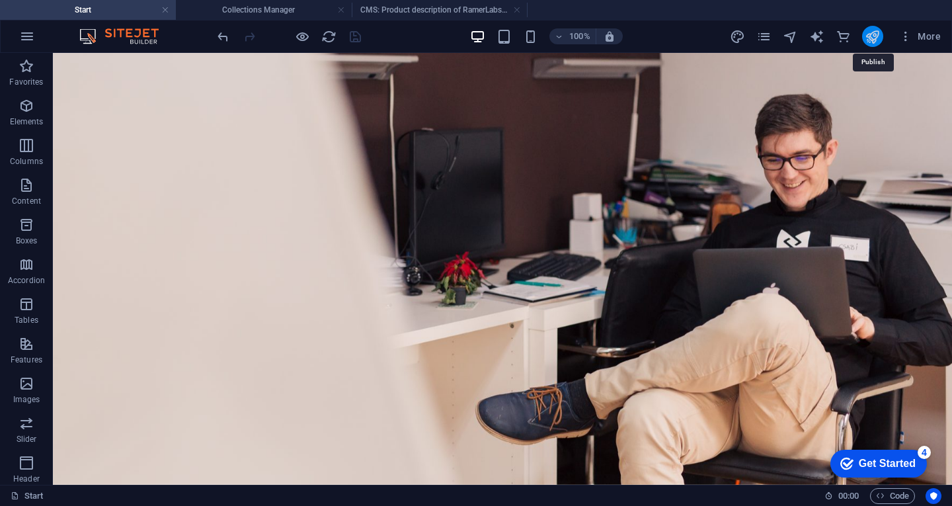
click at [878, 38] on icon "publish" at bounding box center [872, 36] width 15 height 15
